Goal: Task Accomplishment & Management: Manage account settings

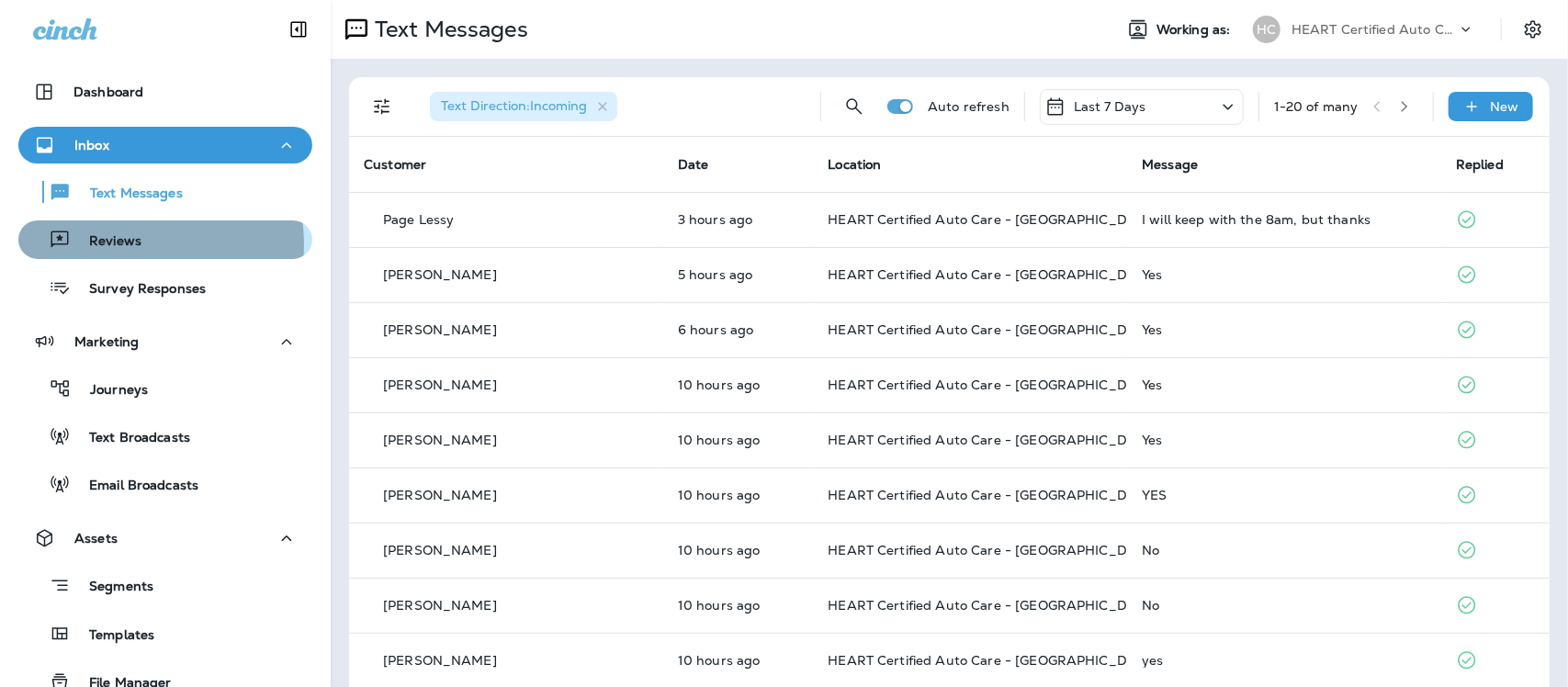
click at [98, 246] on p "Reviews" at bounding box center [107, 242] width 71 height 17
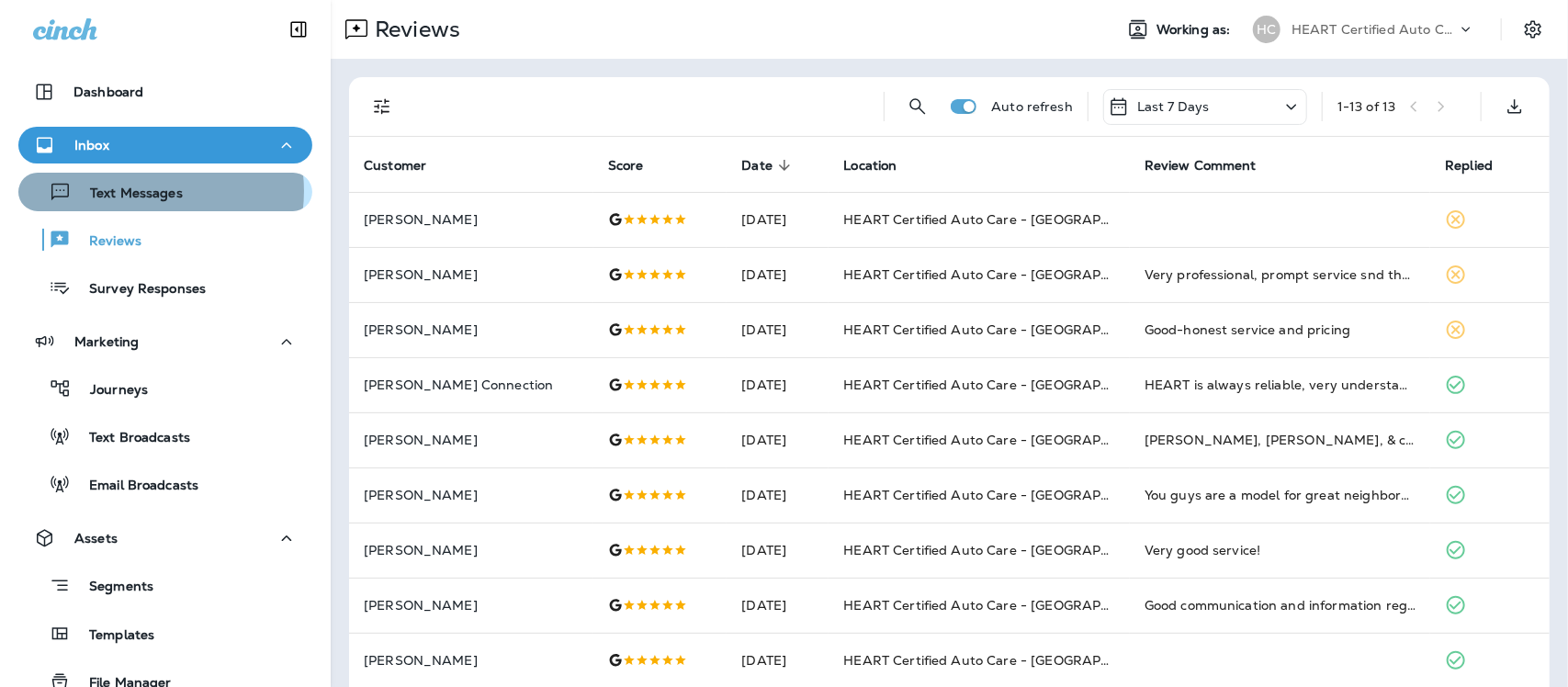
click at [145, 191] on p "Text Messages" at bounding box center [128, 194] width 111 height 17
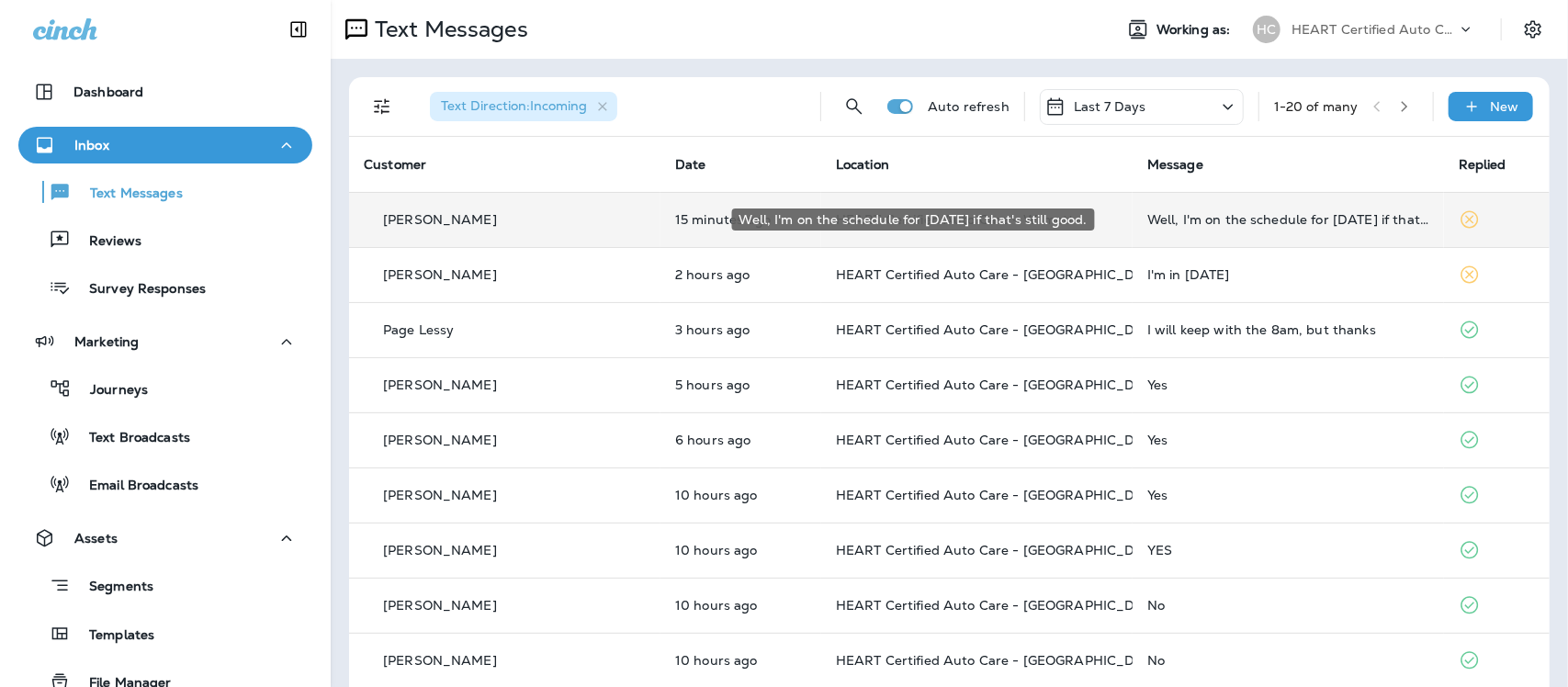
click at [1181, 214] on div "Well, I'm on the schedule for [DATE] if that's still good." at bounding box center [1289, 219] width 282 height 14
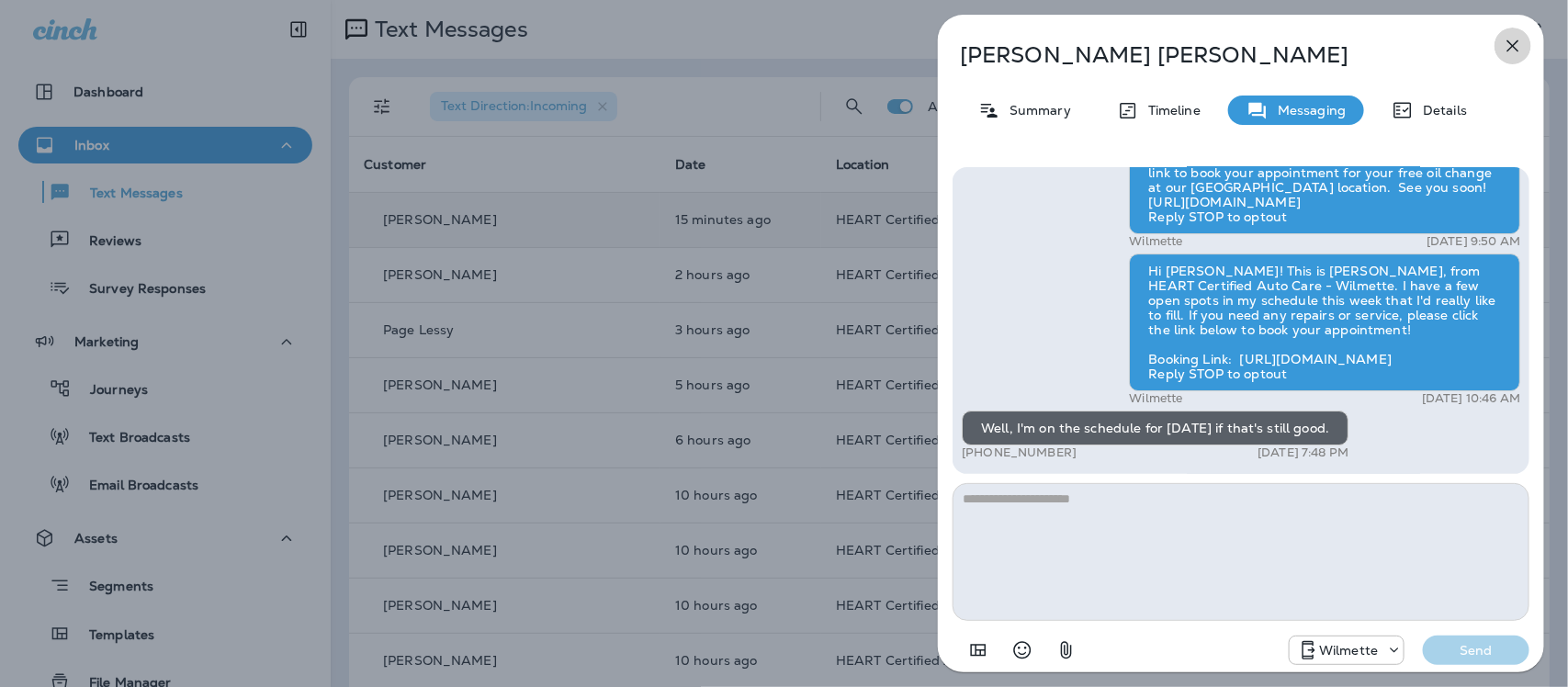
click at [1511, 51] on icon "button" at bounding box center [1512, 45] width 22 height 22
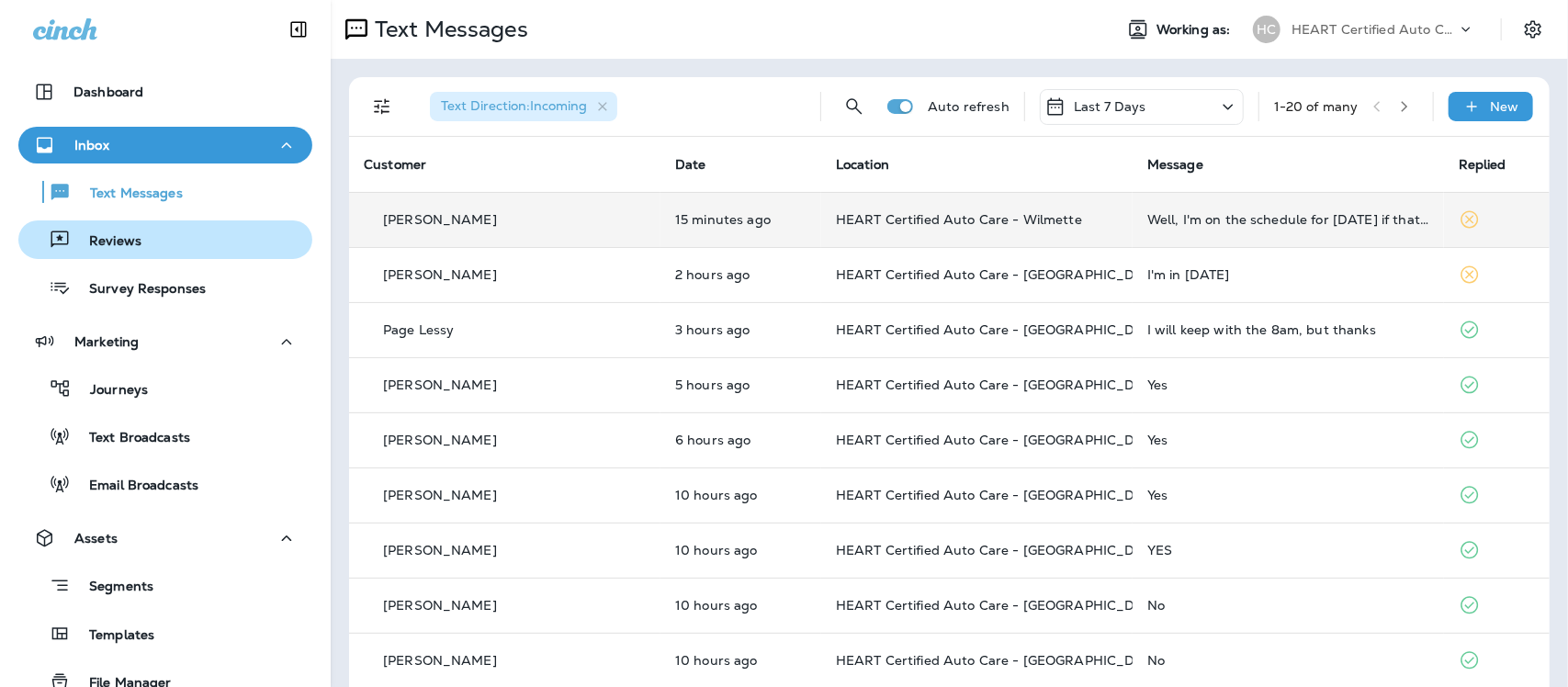
click at [142, 245] on div "Reviews" at bounding box center [165, 240] width 279 height 28
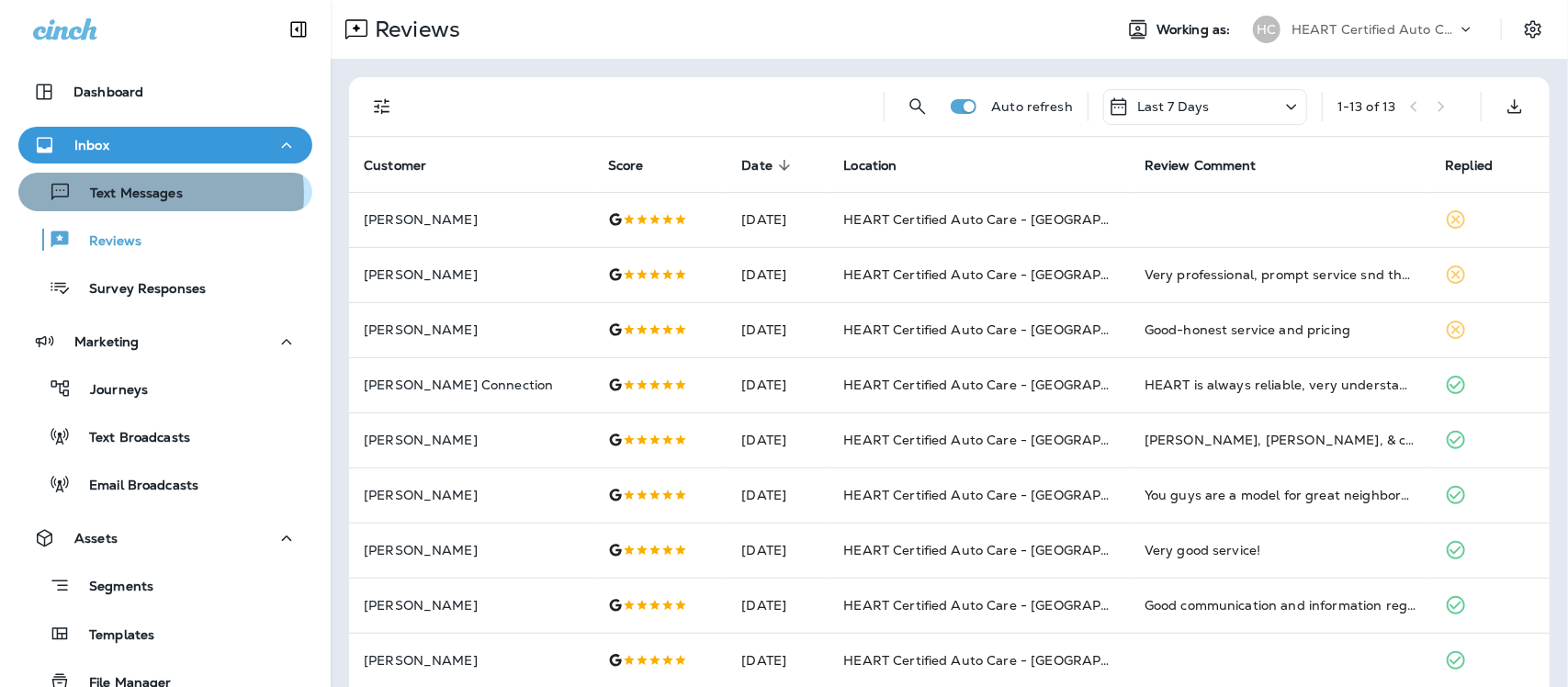
click at [150, 194] on p "Text Messages" at bounding box center [128, 194] width 111 height 17
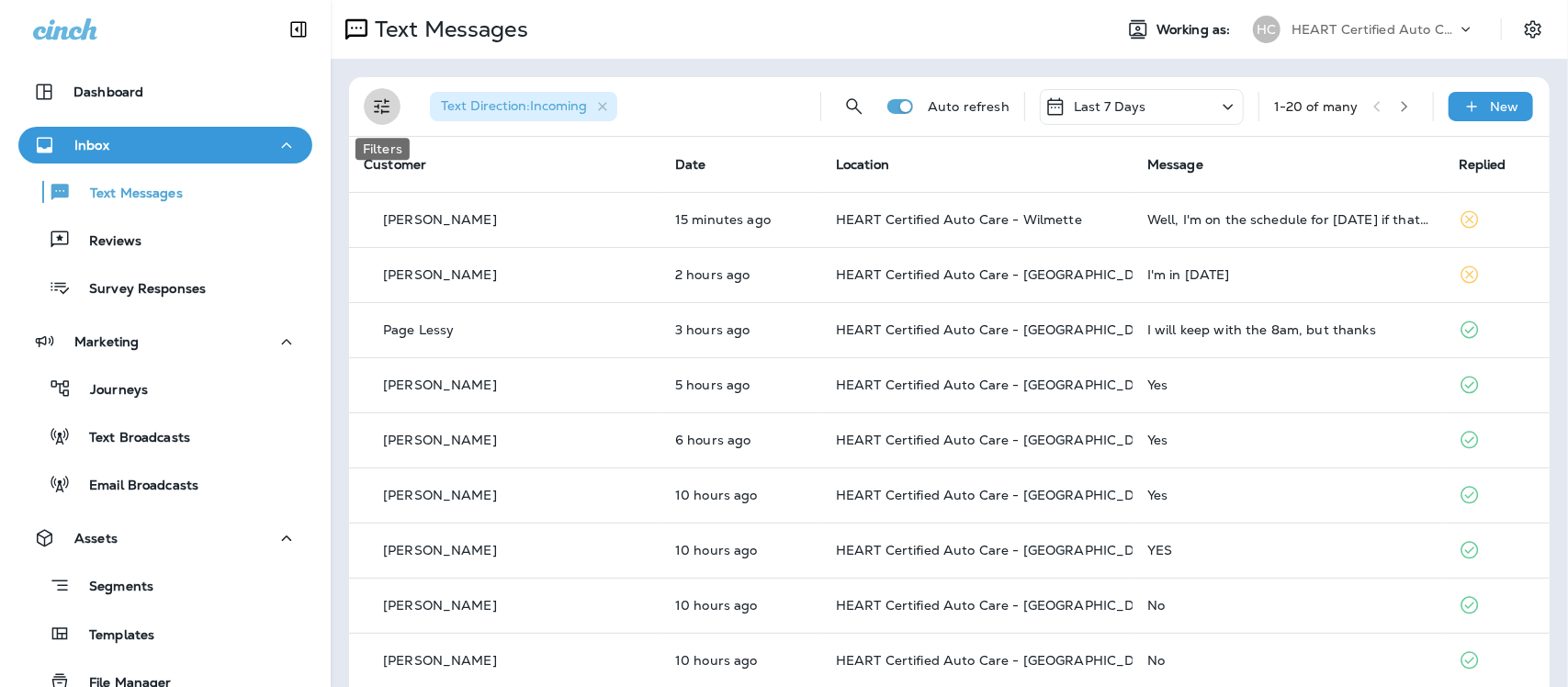
click at [377, 110] on icon "Filters" at bounding box center [382, 107] width 22 height 22
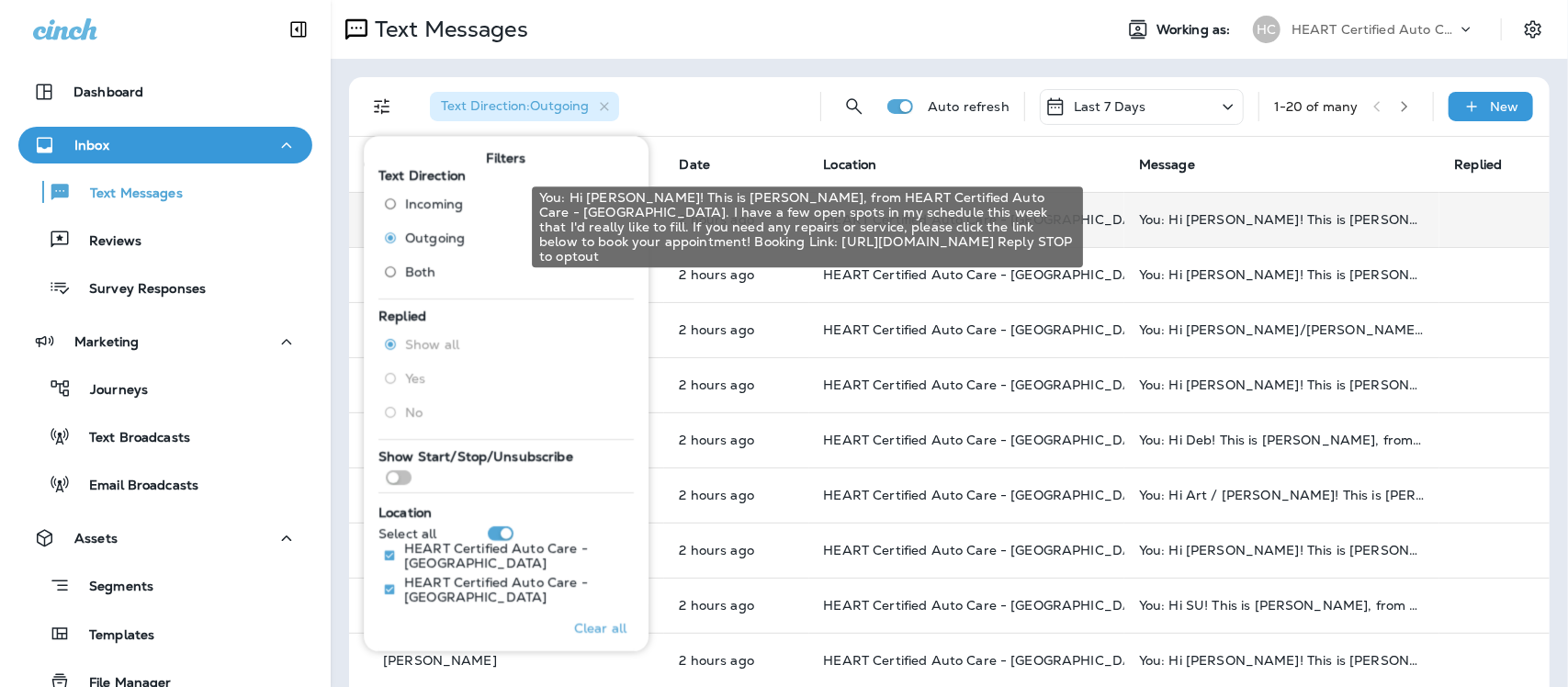
click at [1167, 219] on div "You: Hi [PERSON_NAME]! This is [PERSON_NAME], from HEART Certified Auto Care - …" at bounding box center [1282, 219] width 286 height 14
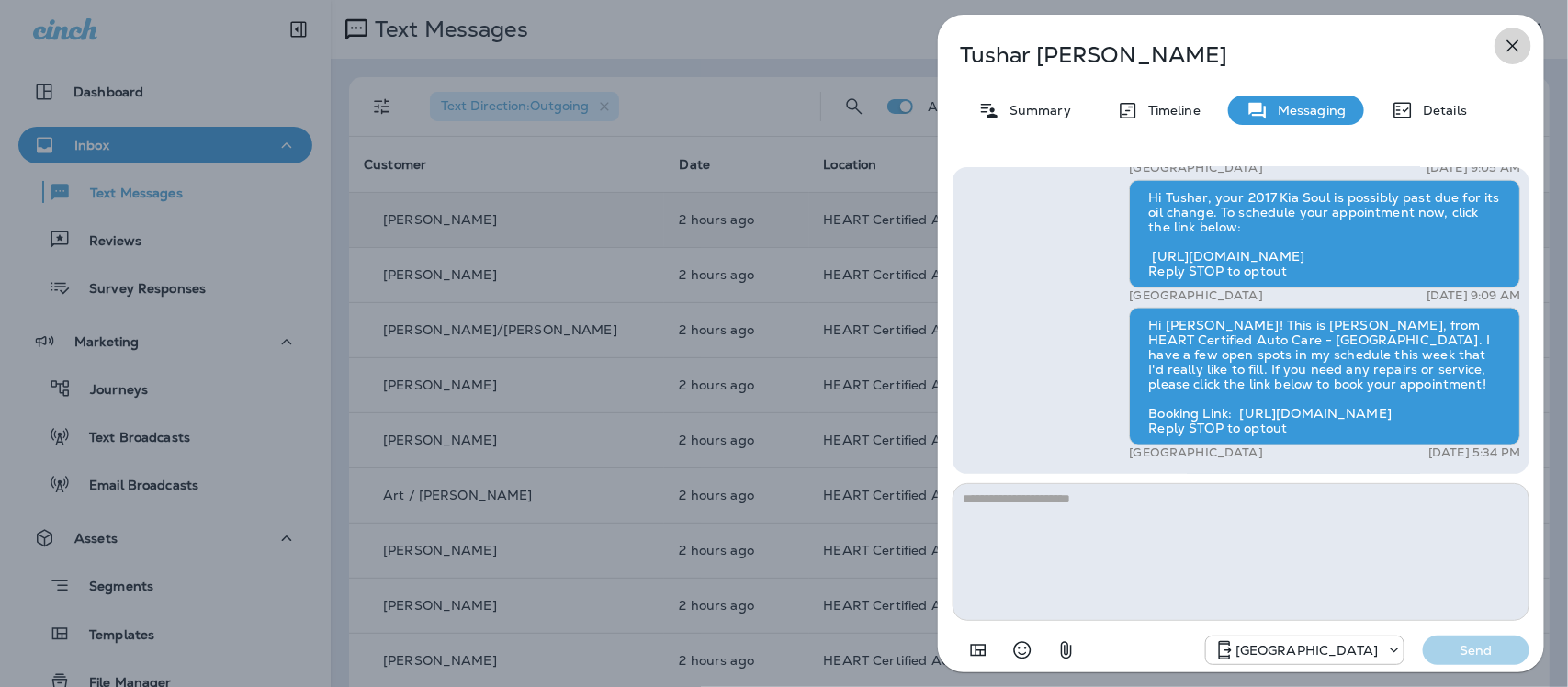
click at [1512, 39] on icon "button" at bounding box center [1512, 45] width 22 height 22
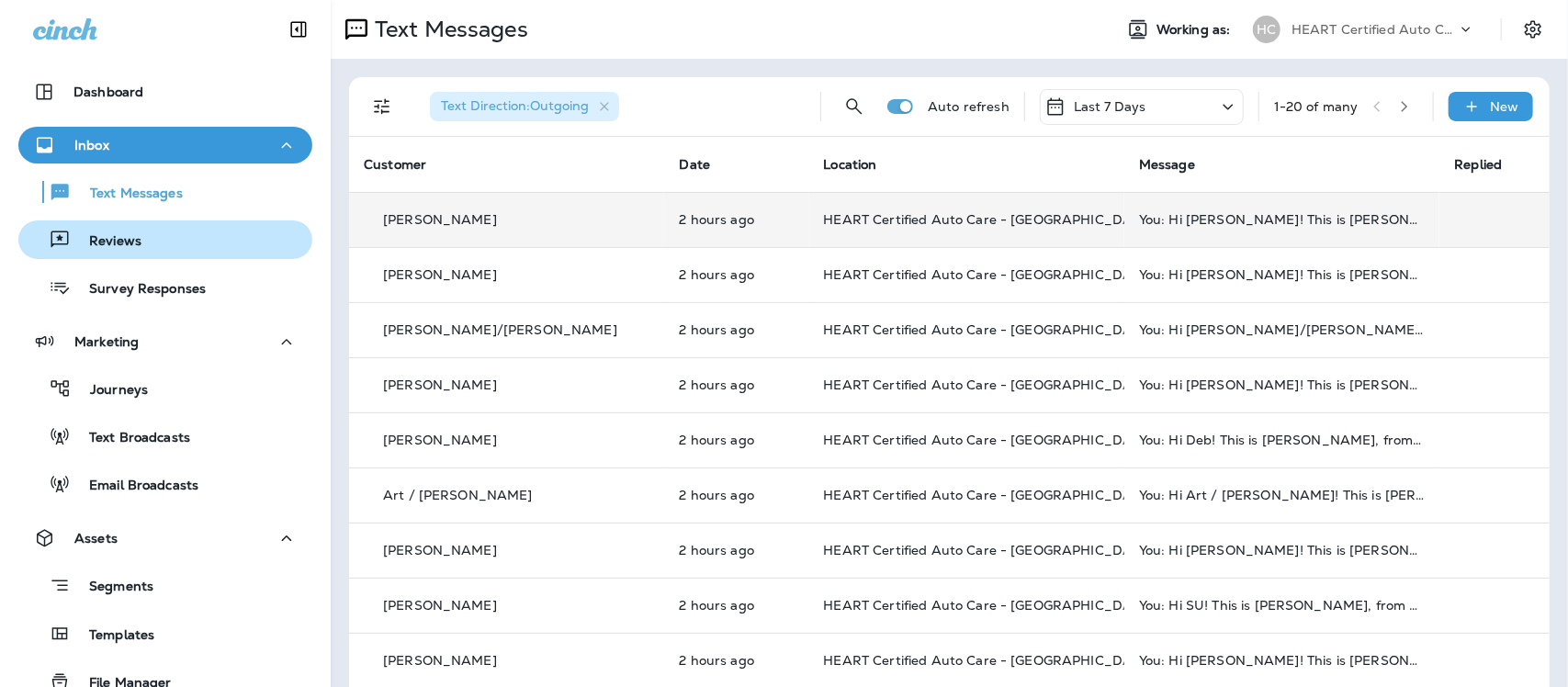
click at [133, 230] on div "Reviews" at bounding box center [83, 240] width 116 height 28
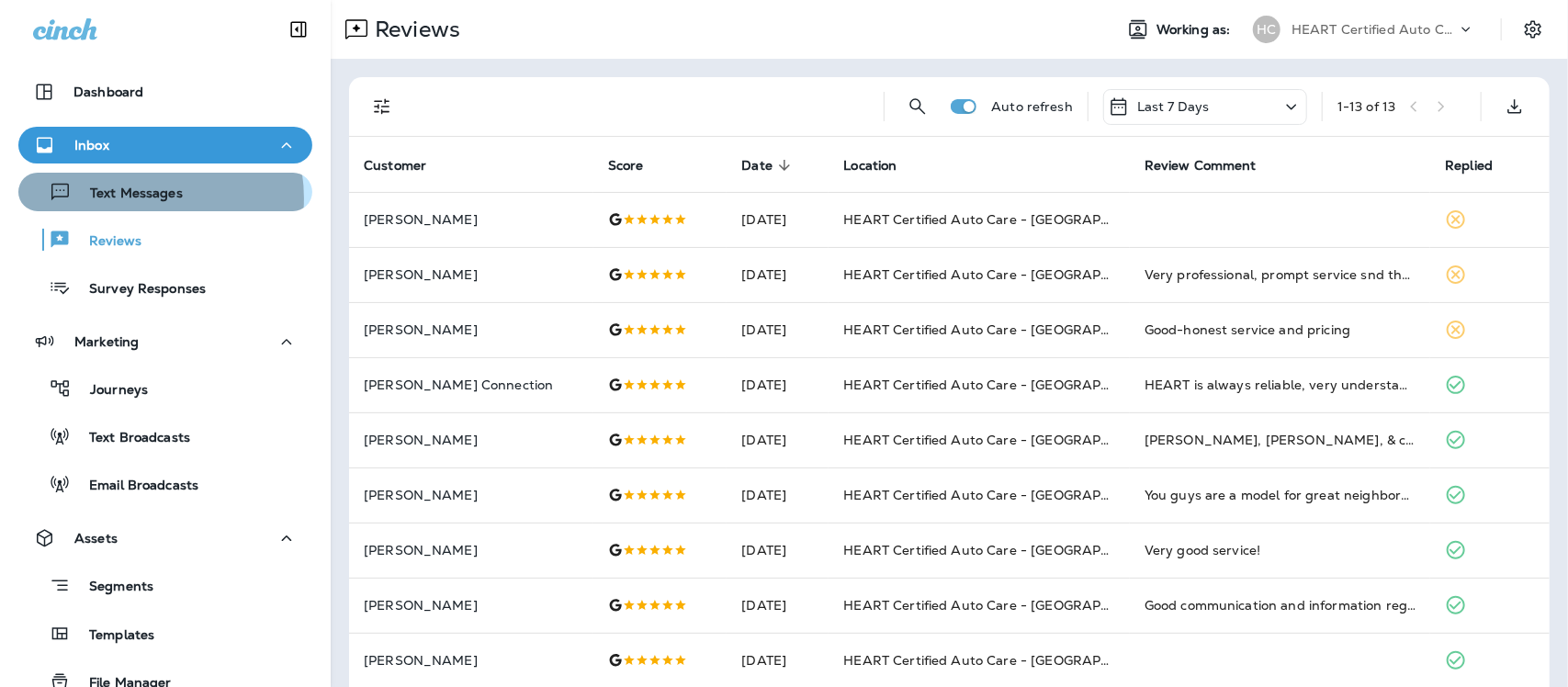
click at [135, 199] on p "Text Messages" at bounding box center [128, 194] width 111 height 17
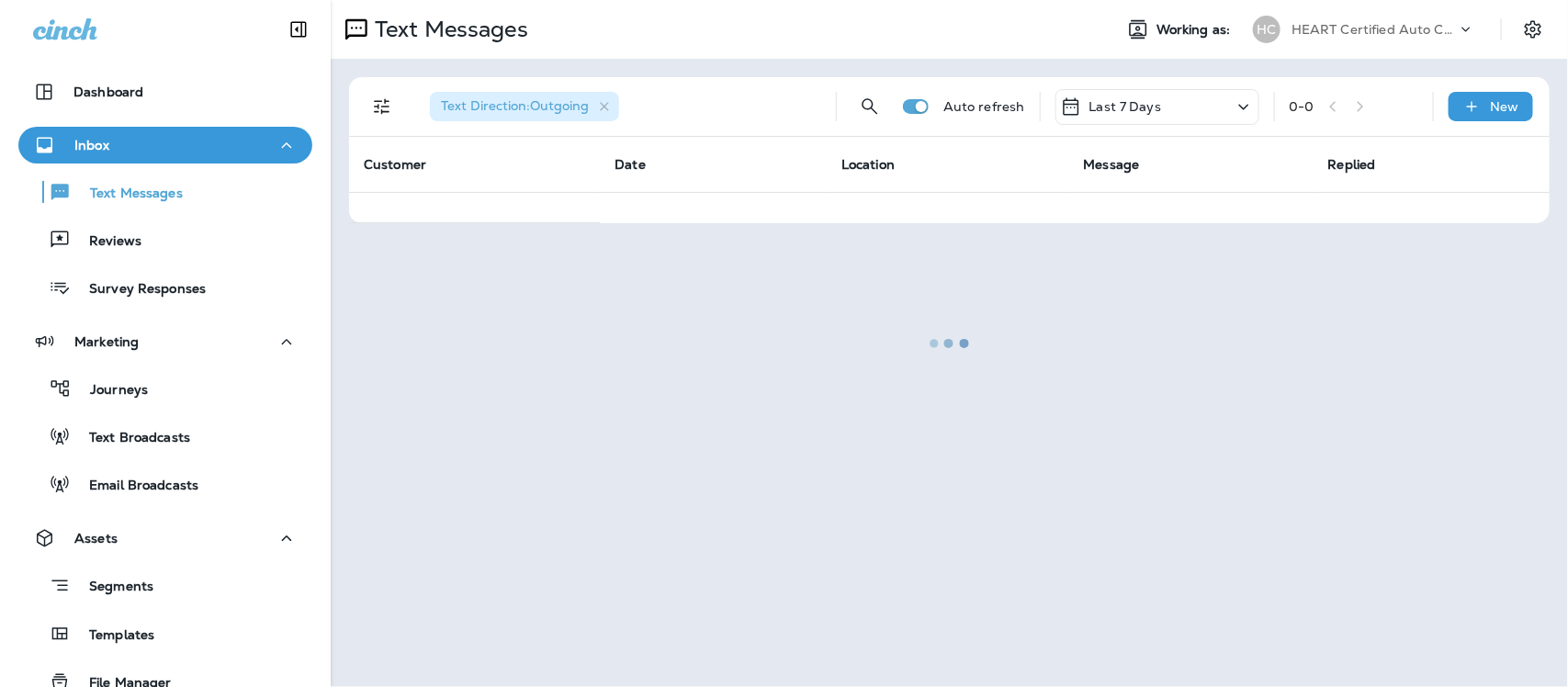
click at [378, 102] on div at bounding box center [950, 344] width 1234 height 683
click at [382, 111] on div at bounding box center [950, 344] width 1234 height 683
click at [611, 107] on div at bounding box center [950, 344] width 1234 height 683
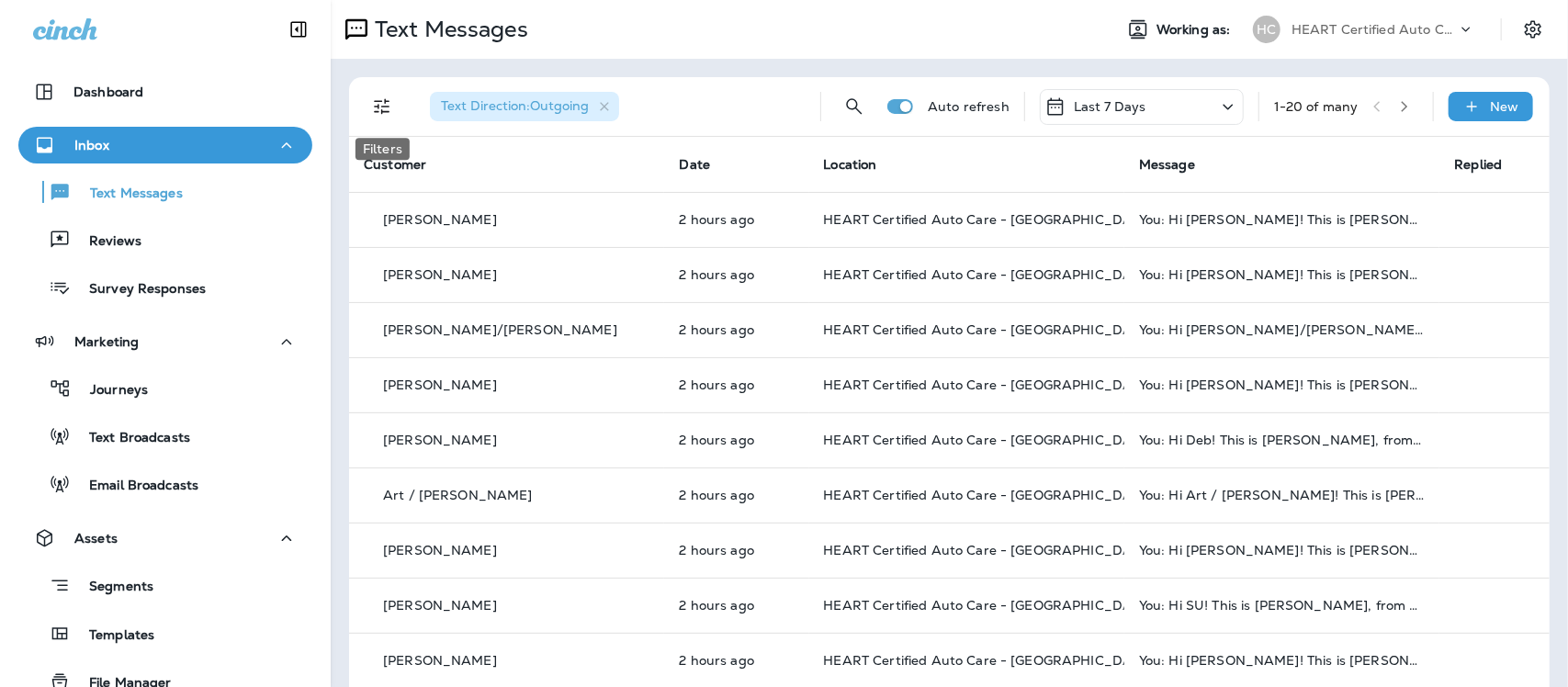
click at [364, 106] on button "Filters" at bounding box center [382, 107] width 36 height 36
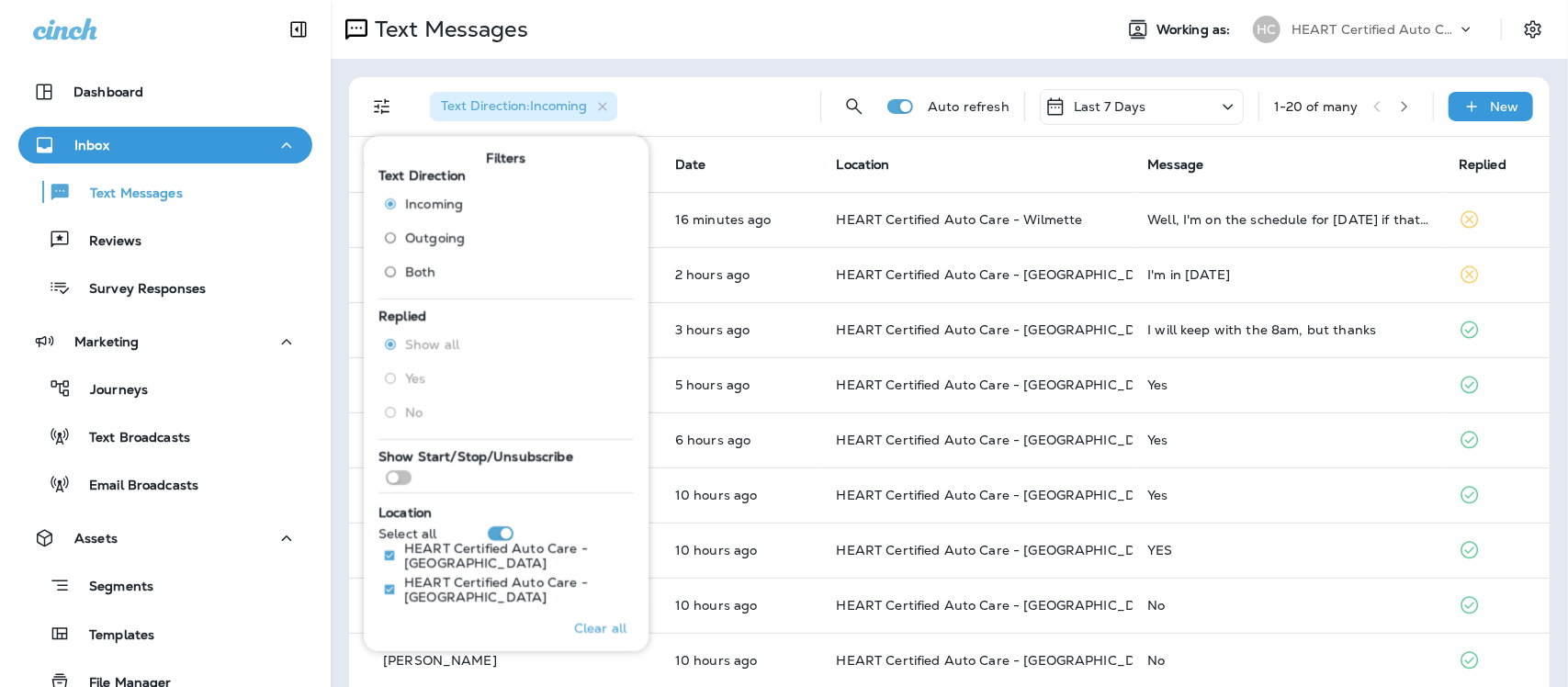
click at [708, 104] on div "Text Direction : Incoming" at bounding box center [610, 106] width 391 height 59
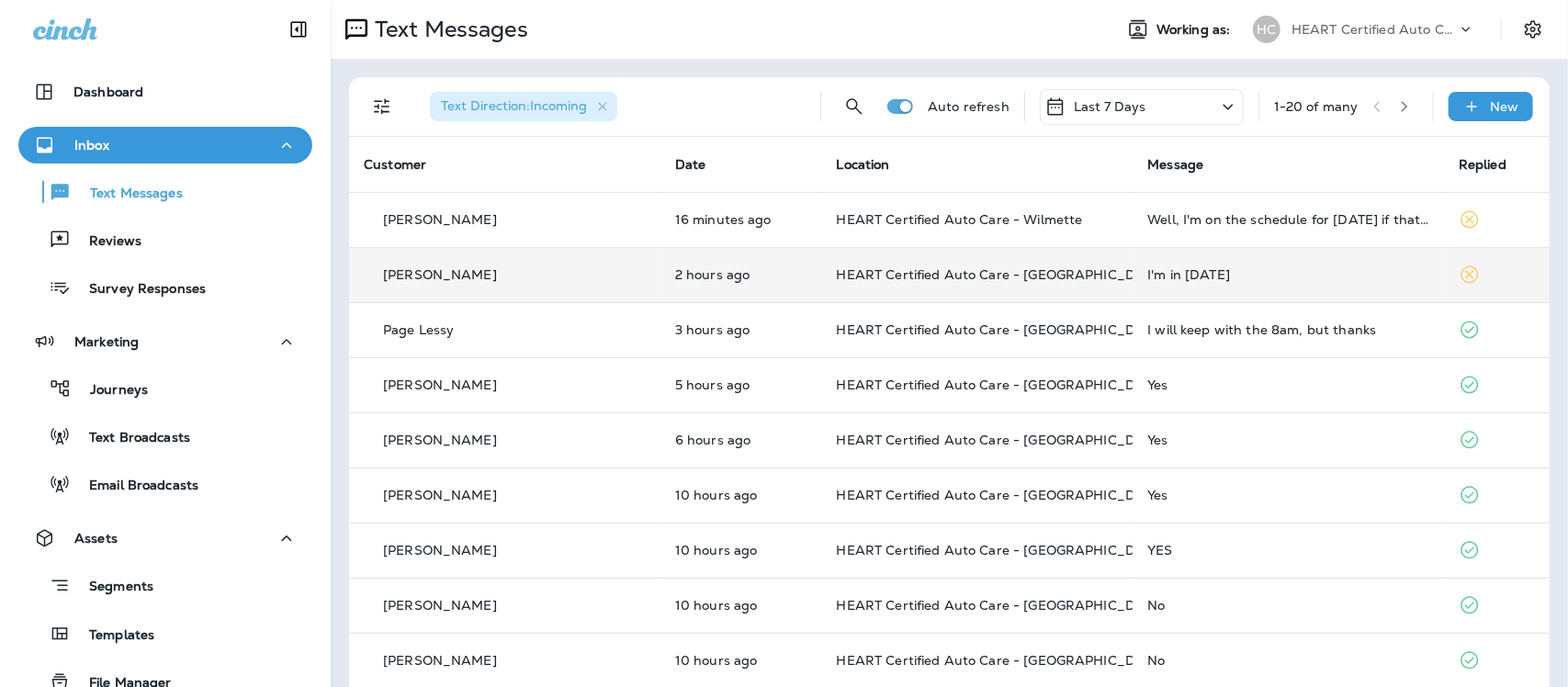
click at [1148, 271] on div "I'm in [DATE]" at bounding box center [1289, 274] width 282 height 14
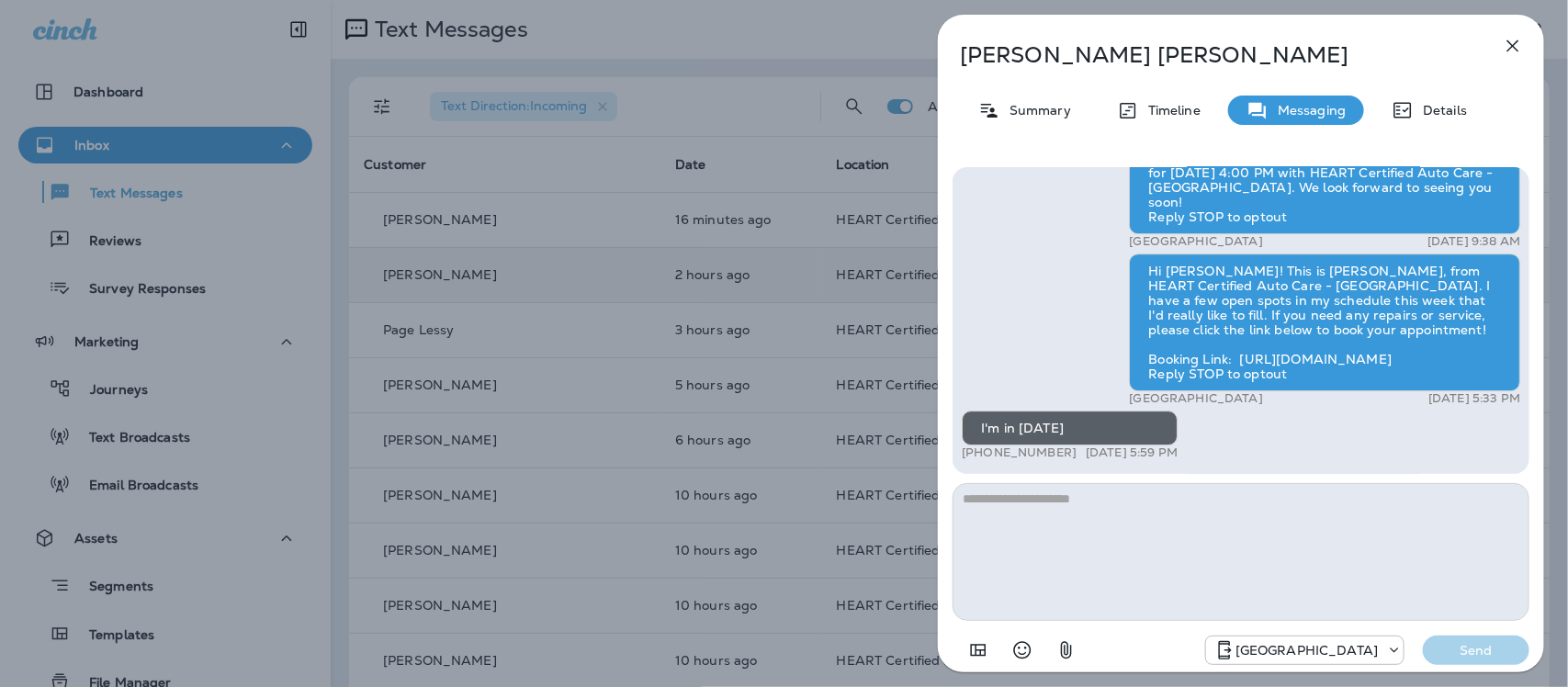
click at [1509, 49] on icon "button" at bounding box center [1513, 46] width 12 height 12
